Goal: Information Seeking & Learning: Learn about a topic

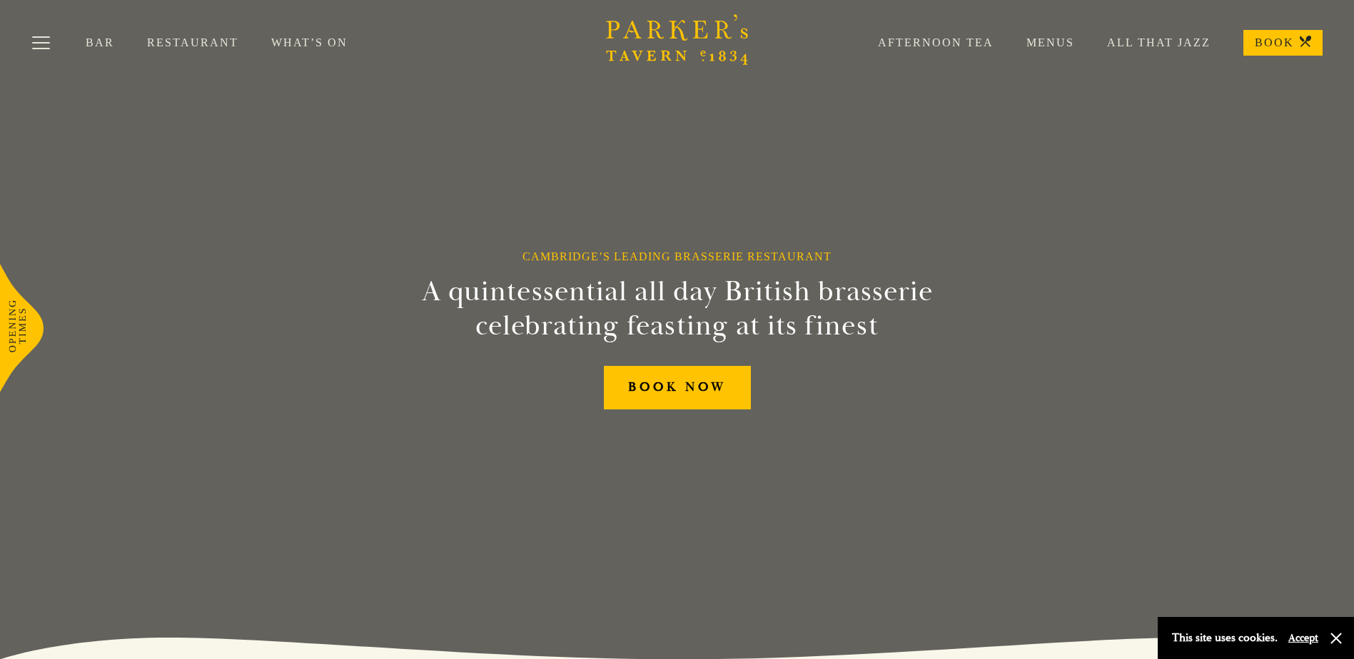
click at [1066, 44] on link "Menus" at bounding box center [1033, 43] width 81 height 14
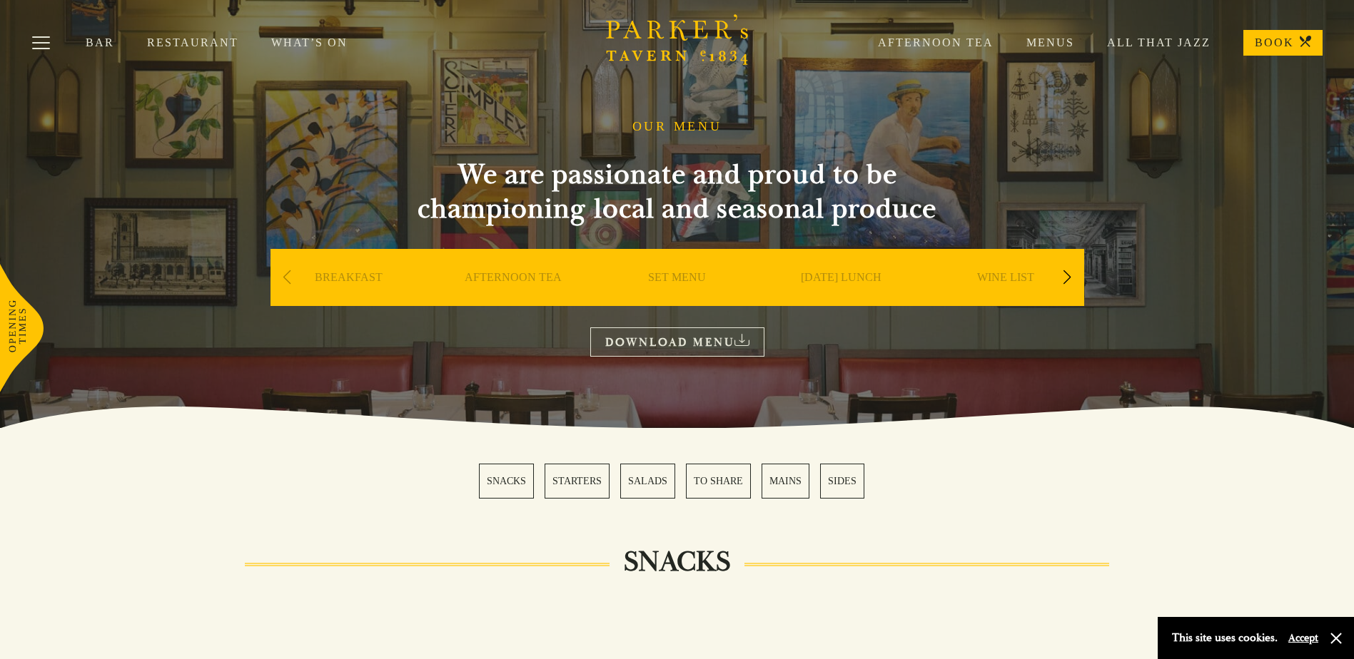
click at [666, 280] on link "SET MENU" at bounding box center [677, 298] width 58 height 57
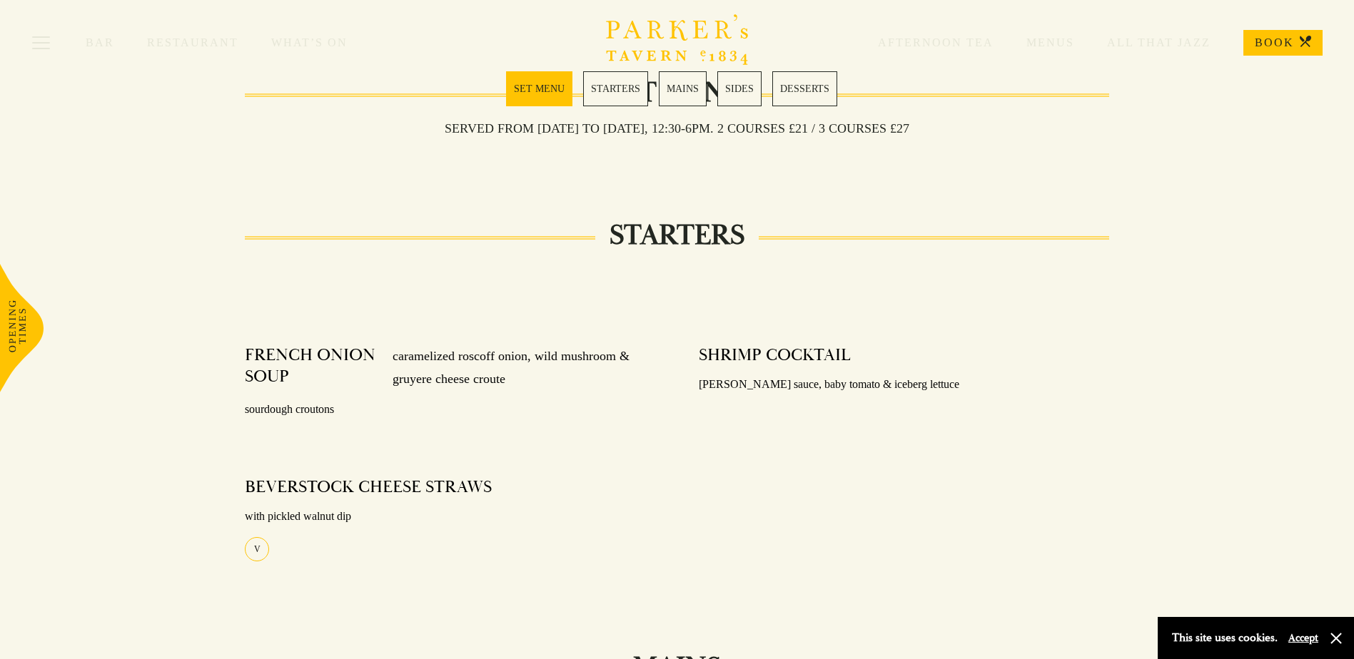
scroll to position [357, 0]
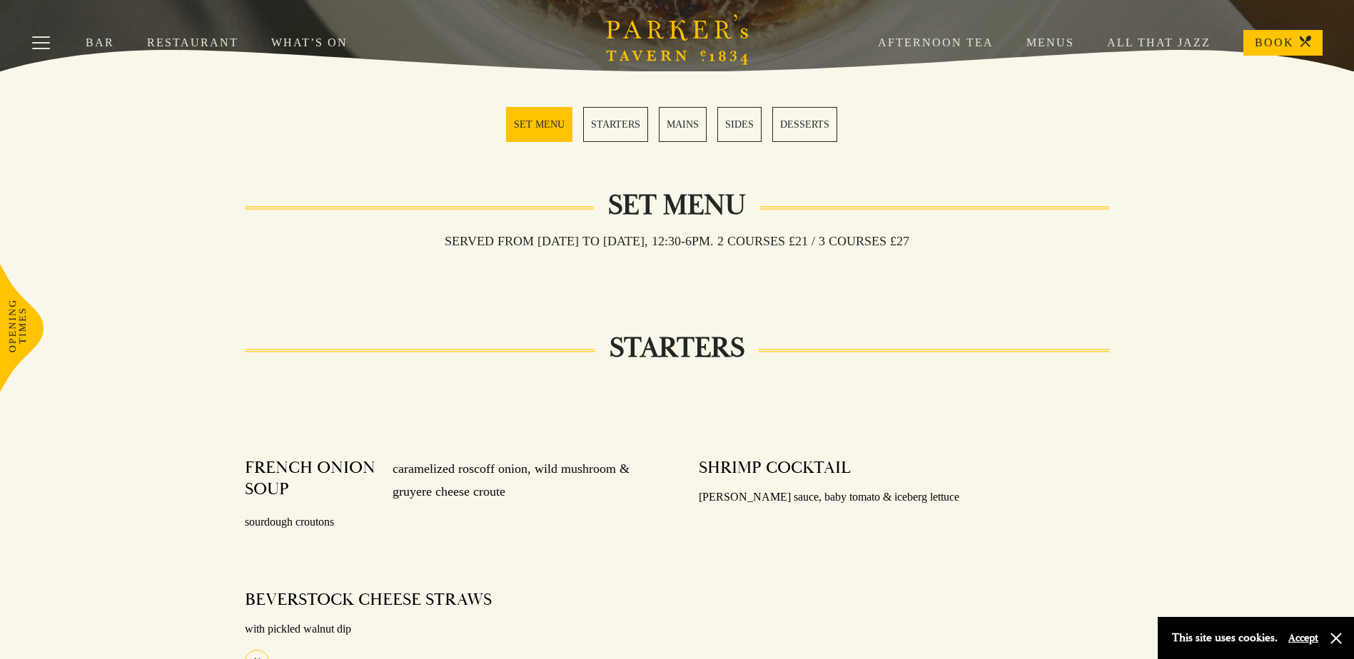
click at [632, 123] on link "STARTERS" at bounding box center [615, 124] width 65 height 35
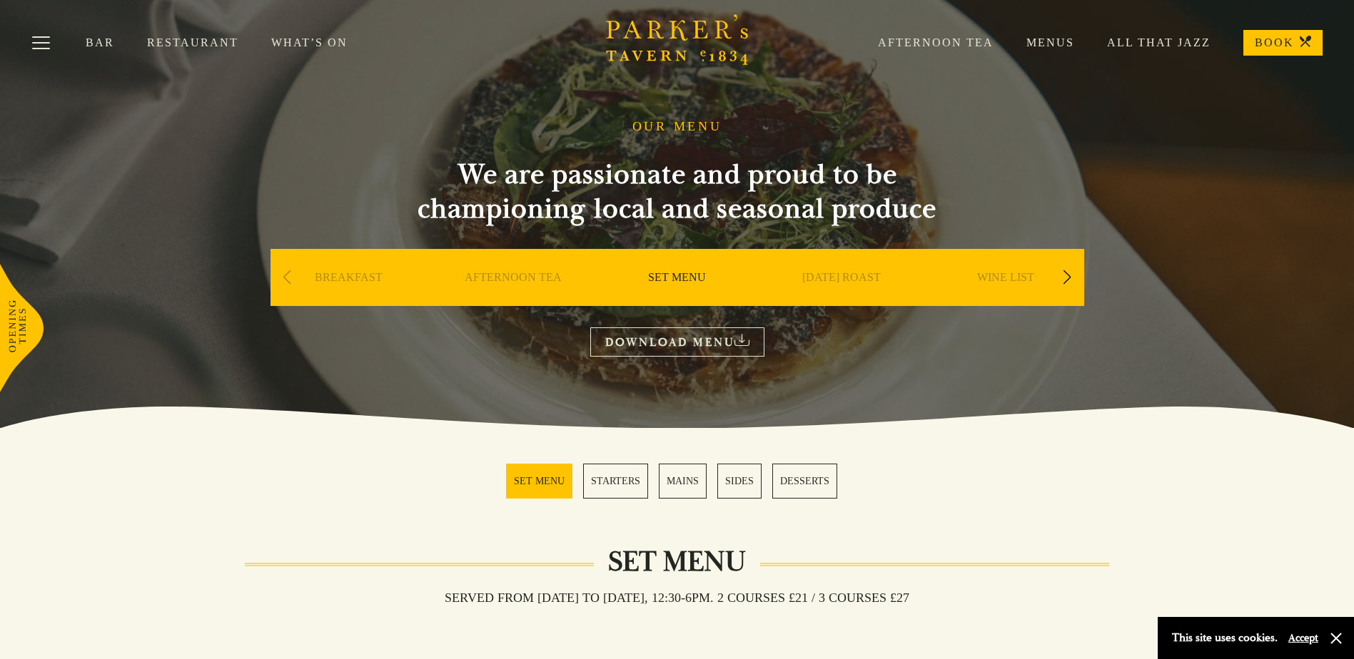
click at [1065, 40] on link "Menus" at bounding box center [1033, 43] width 81 height 14
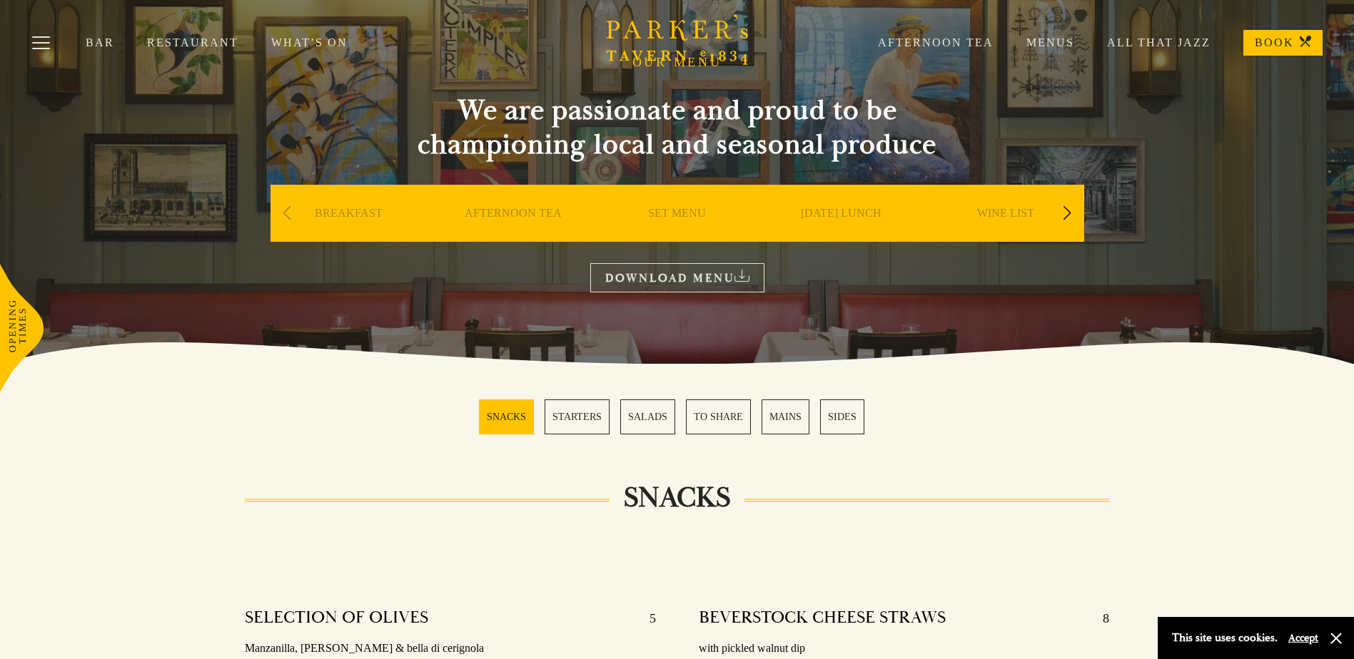
scroll to position [143, 0]
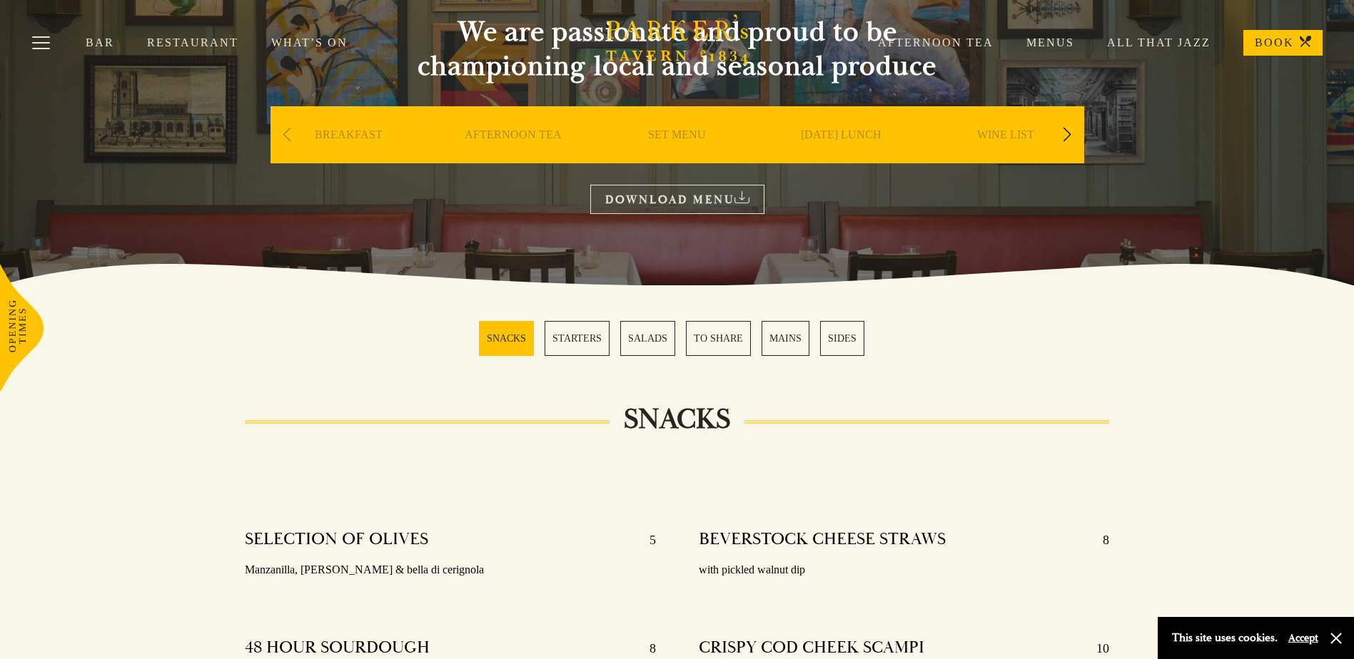
click at [577, 340] on link "STARTERS" at bounding box center [577, 338] width 65 height 35
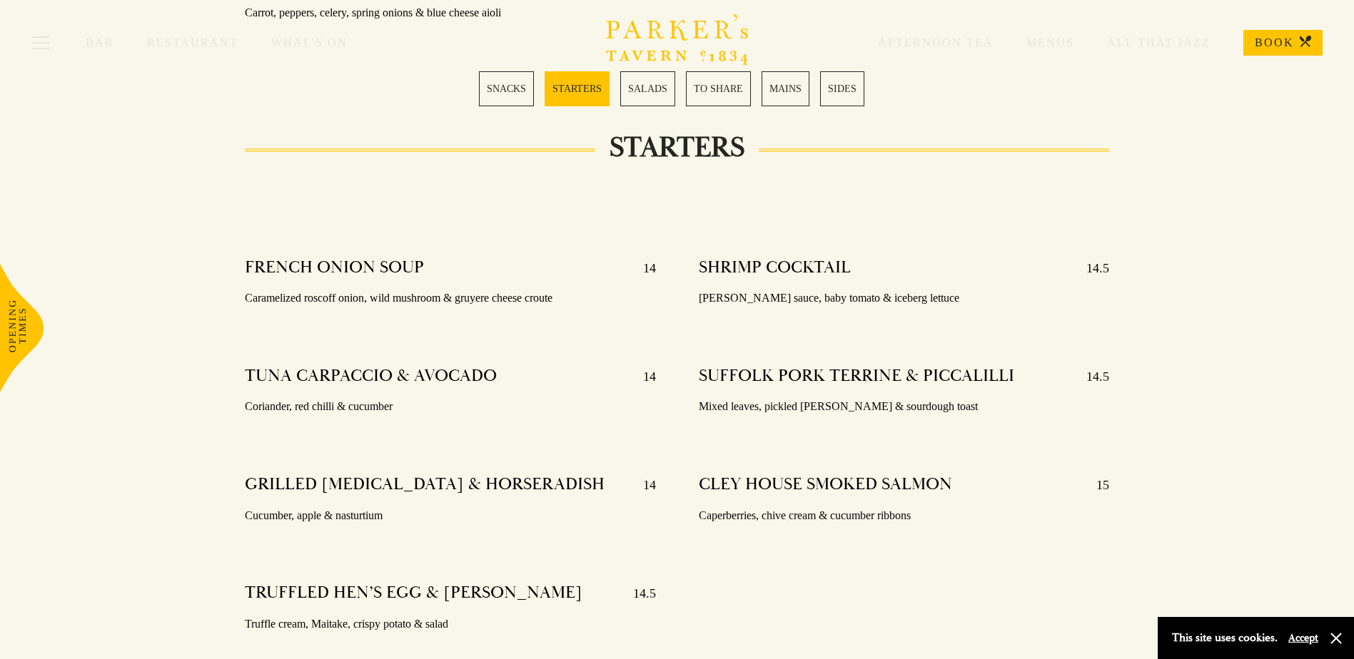
scroll to position [1174, 0]
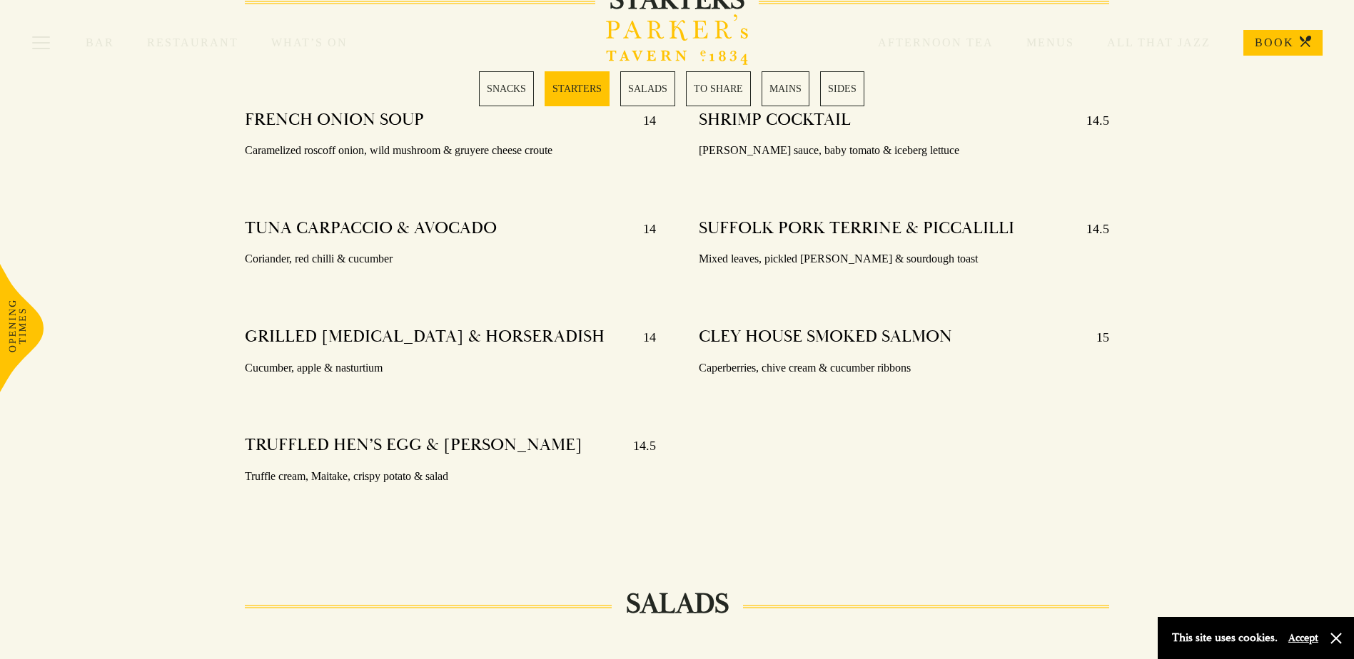
click at [642, 86] on link "SALADS" at bounding box center [647, 88] width 55 height 35
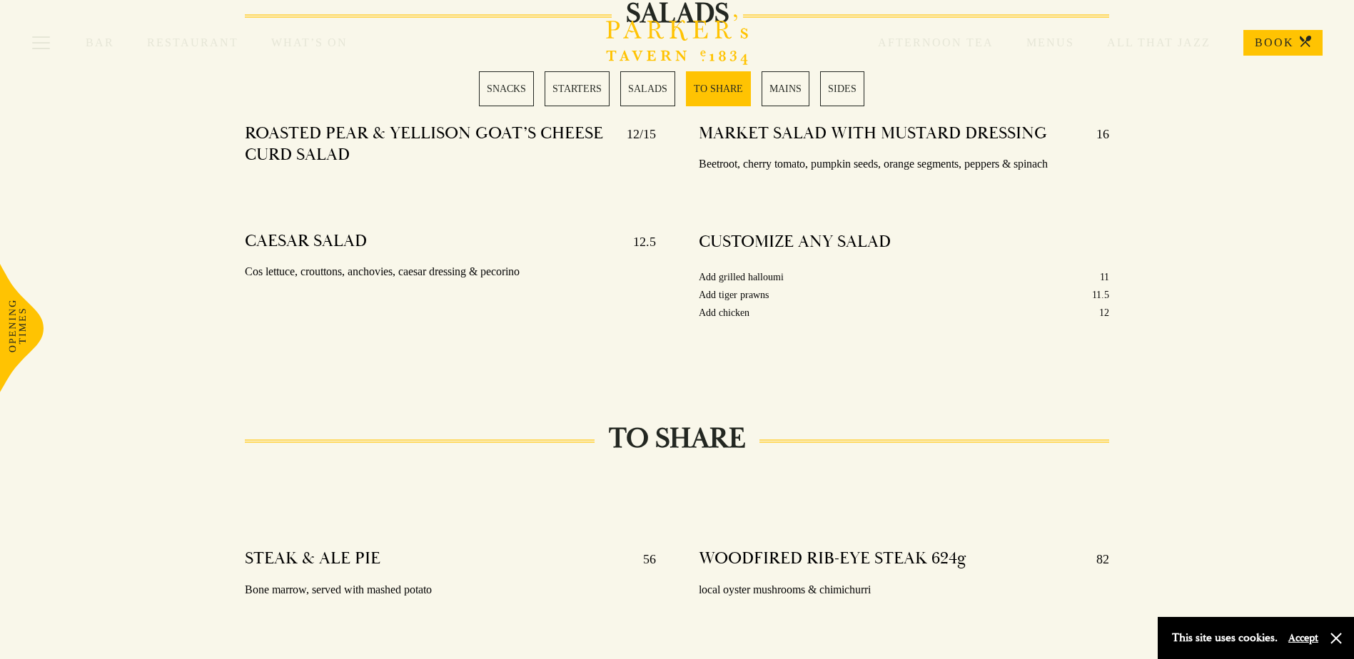
scroll to position [1779, 0]
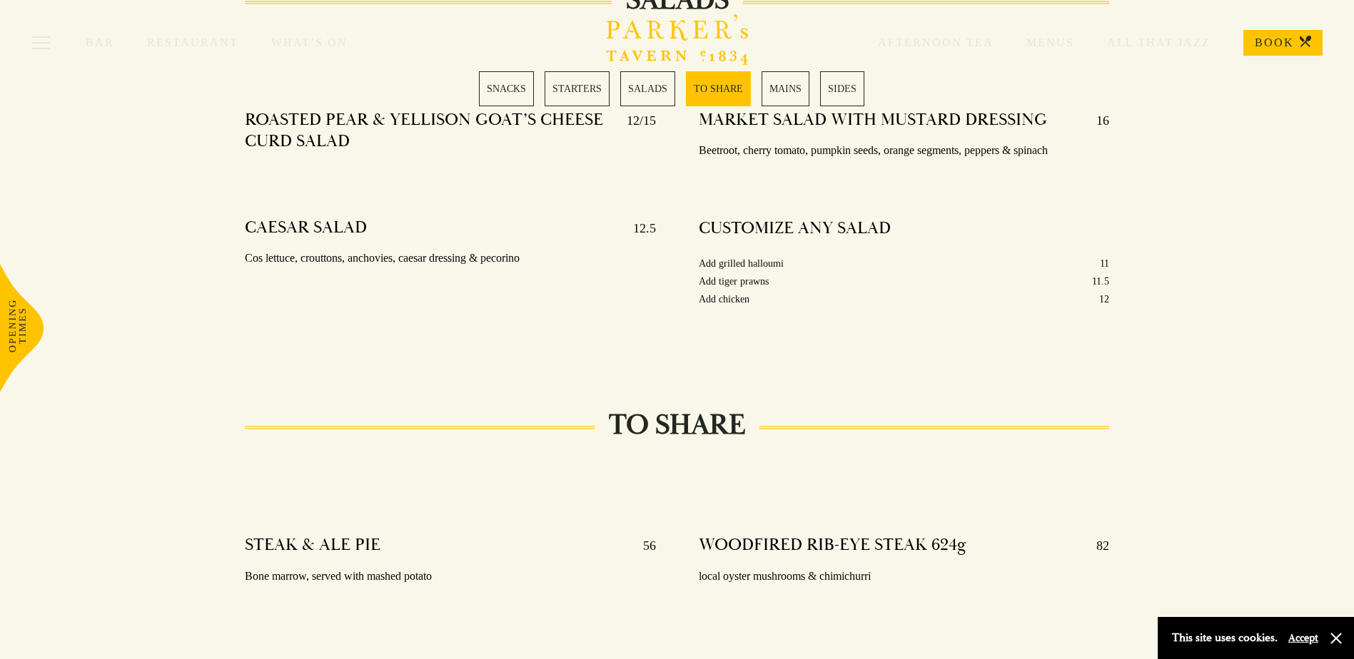
click at [701, 86] on link "TO SHARE" at bounding box center [718, 88] width 65 height 35
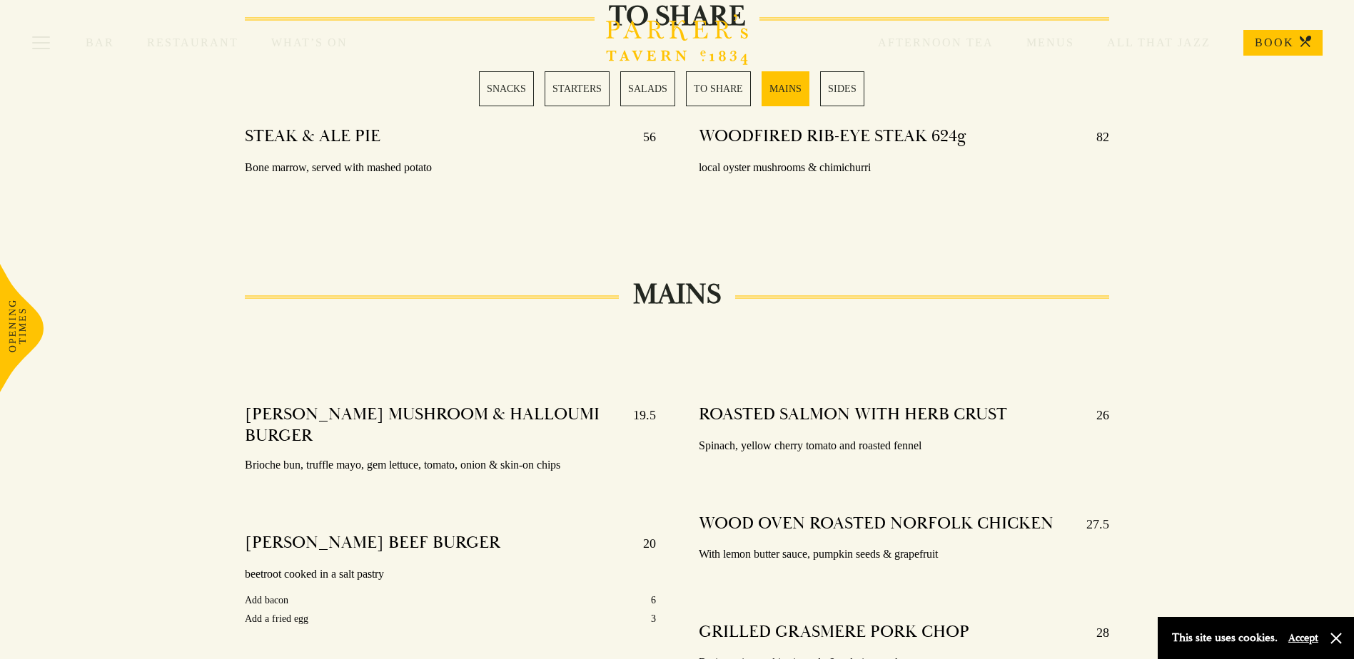
scroll to position [2204, 0]
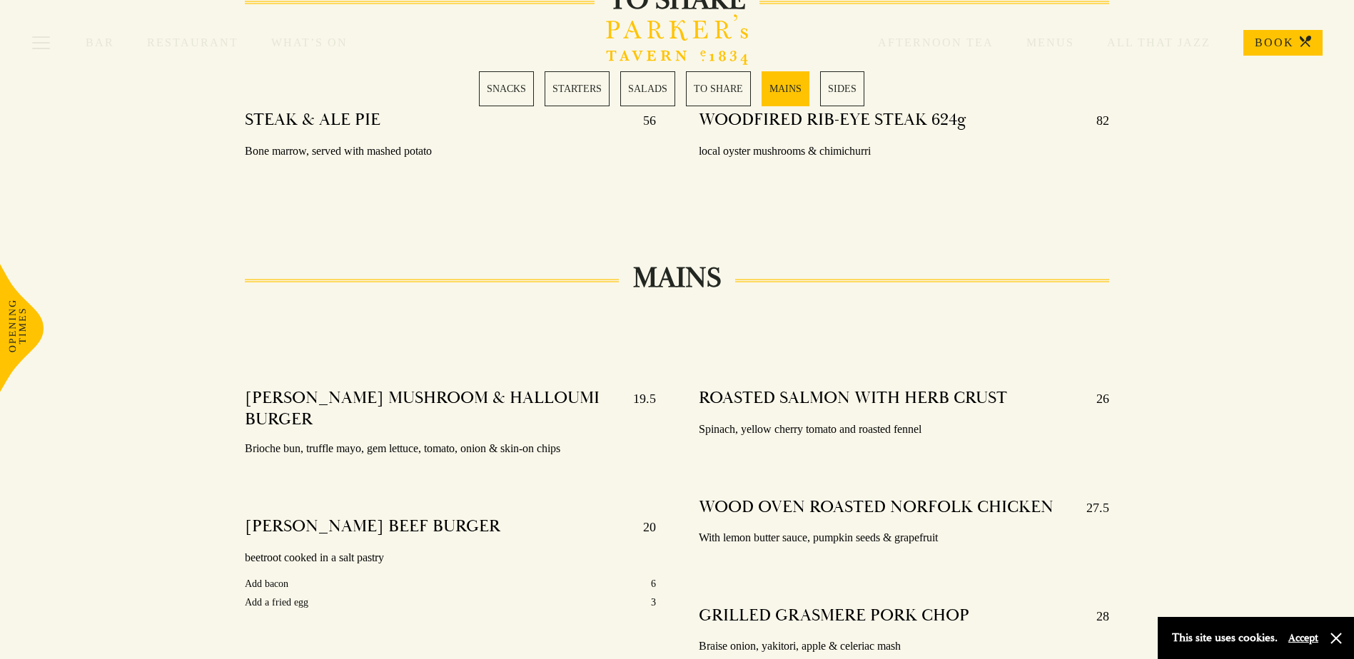
click at [786, 90] on link "MAINS" at bounding box center [786, 88] width 48 height 35
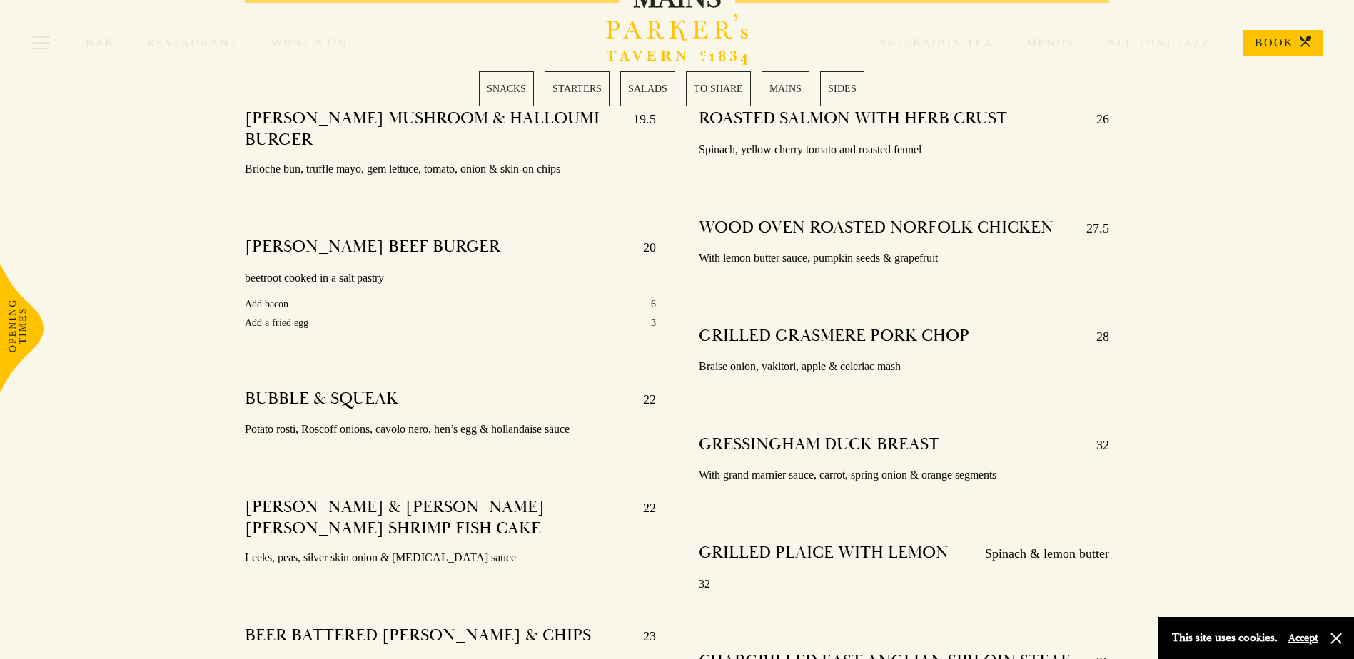
scroll to position [2268, 0]
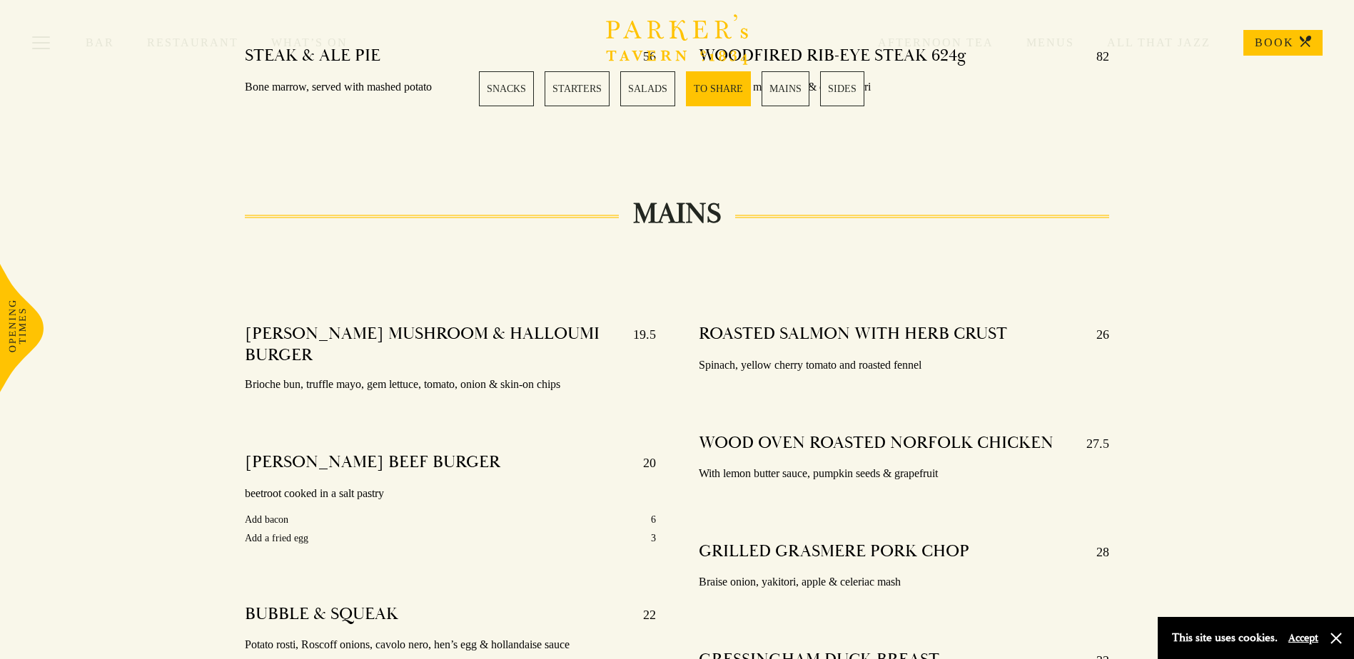
click at [846, 88] on link "SIDES" at bounding box center [842, 88] width 44 height 35
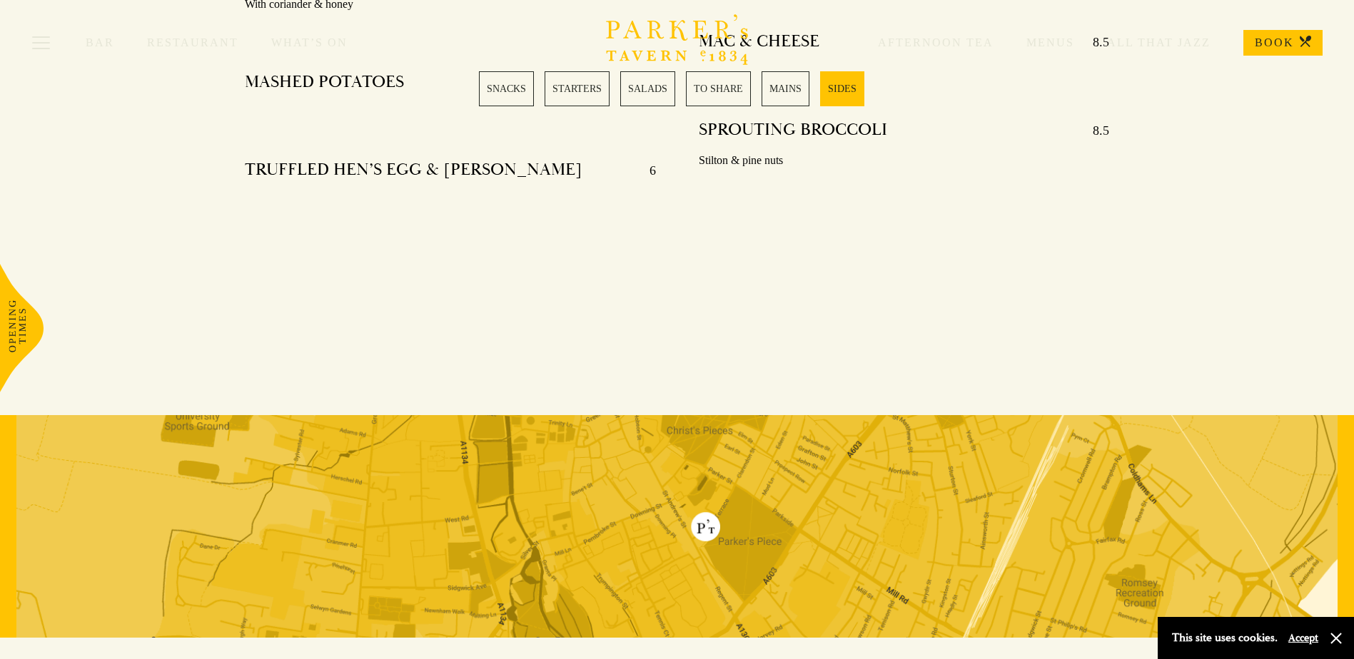
scroll to position [3761, 0]
